Goal: Information Seeking & Learning: Understand process/instructions

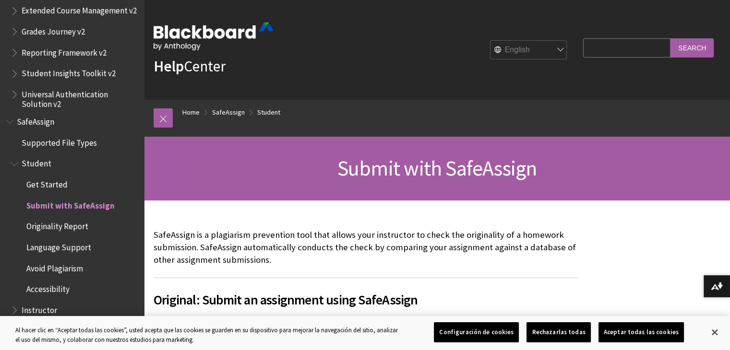
click at [549, 47] on select "English عربية Català Cymraeg Deutsch Español Suomi Français עברית Italiano 日本語 …" at bounding box center [529, 50] width 77 height 19
select select "/es-es/SafeAssign/Student/Submit_SafeAssign"
click at [491, 41] on select "English عربية Català Cymraeg Deutsch Español Suomi Français עברית Italiano 日本語 …" at bounding box center [529, 50] width 77 height 19
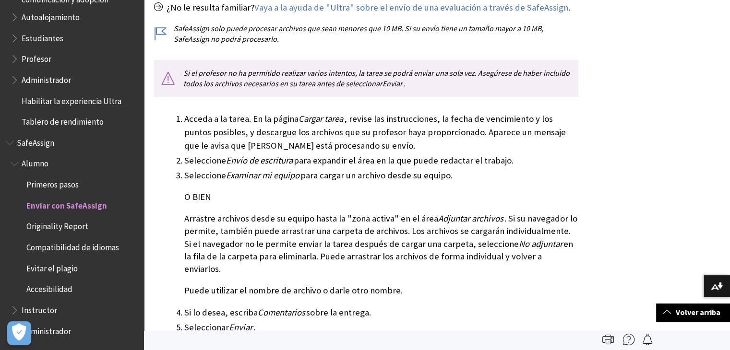
scroll to position [250, 0]
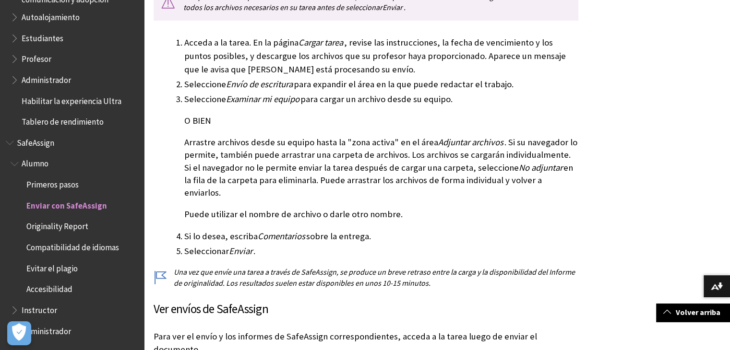
scroll to position [346, 0]
click at [518, 128] on li "Seleccione Examinar mi equipo para cargar un archivo desde su equipo. O BIEN Ar…" at bounding box center [381, 156] width 394 height 128
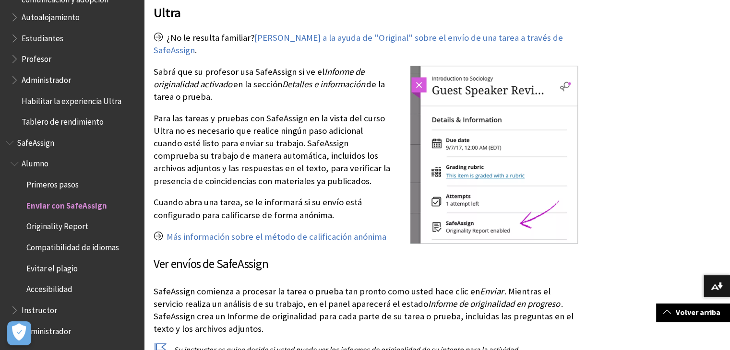
scroll to position [1133, 0]
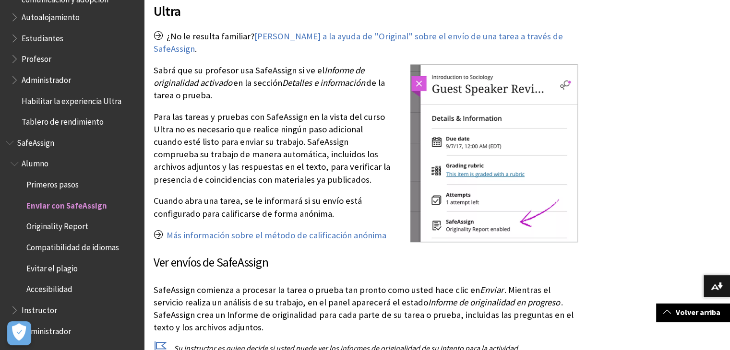
click at [518, 128] on img at bounding box center [495, 153] width 168 height 179
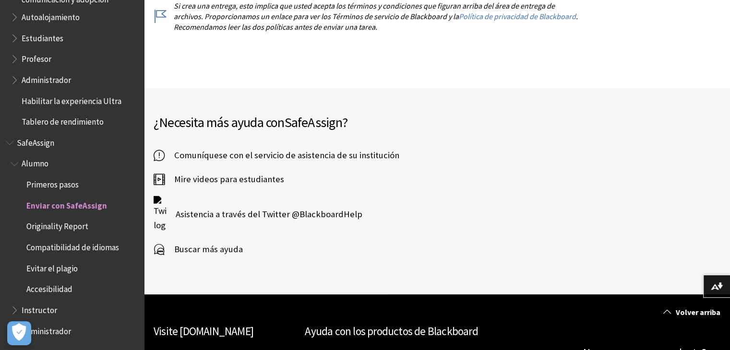
scroll to position [2039, 0]
